Goal: Find contact information: Obtain details needed to contact an individual or organization

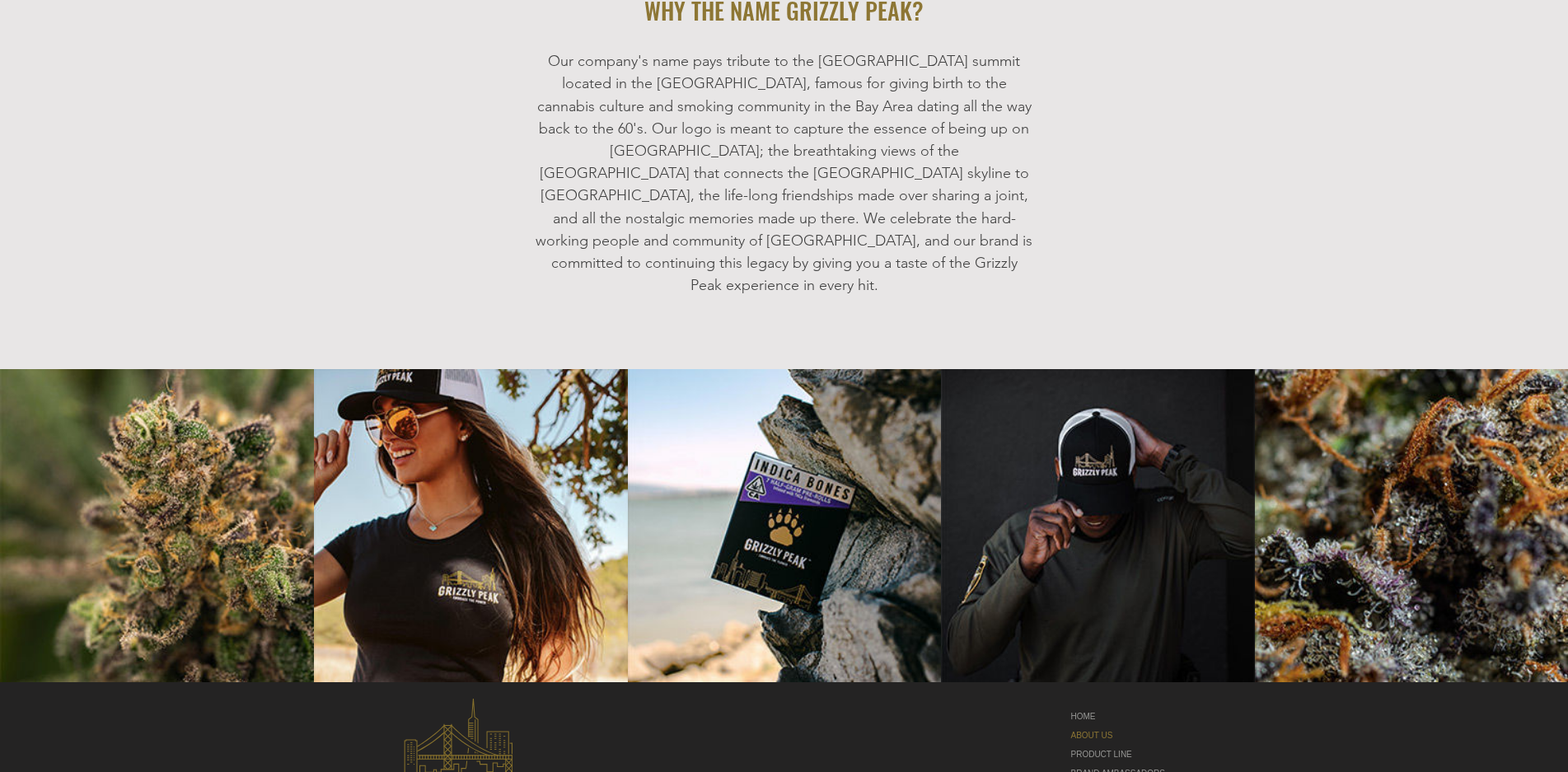
scroll to position [2015, 0]
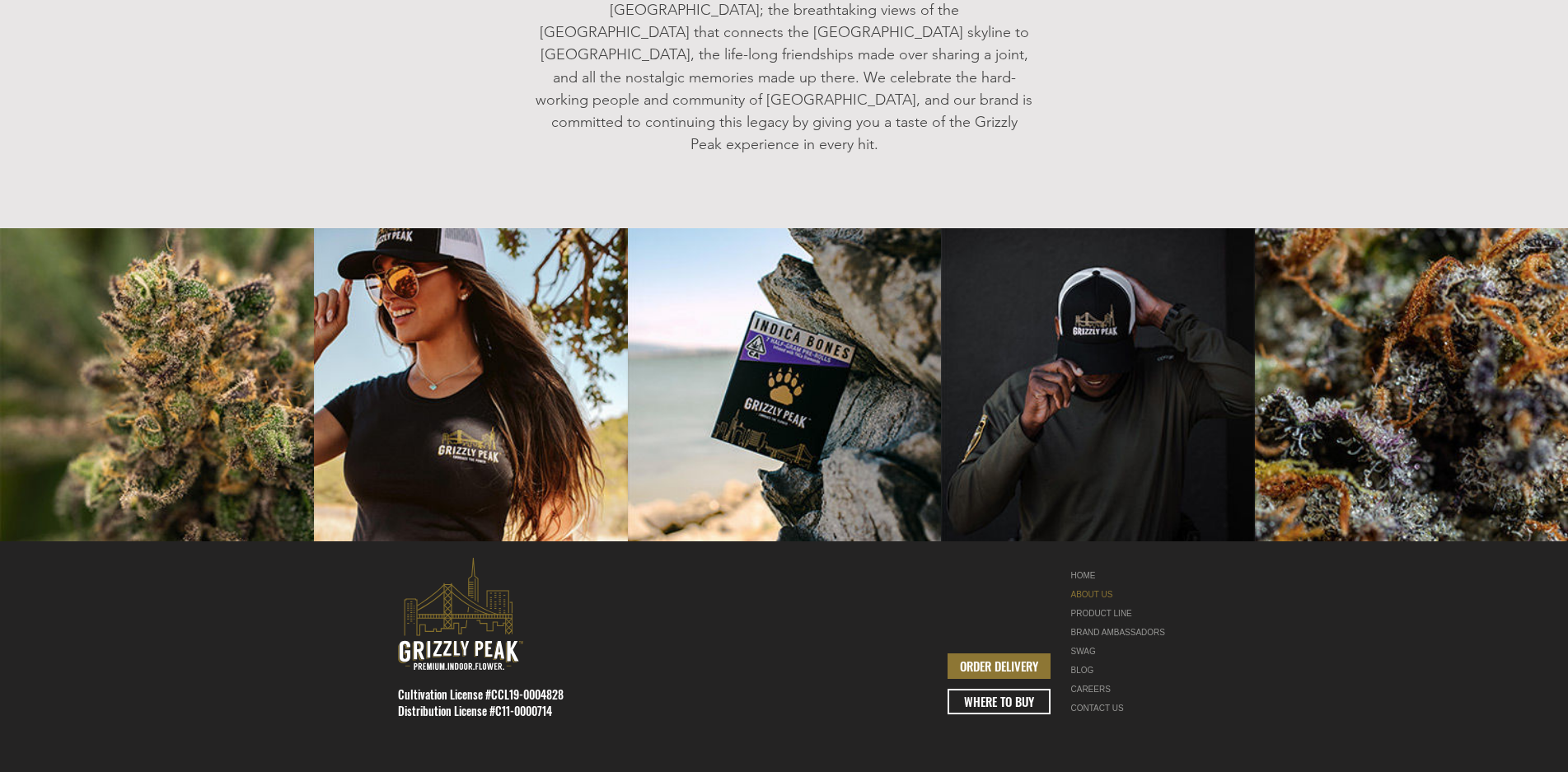
click at [1164, 771] on img "LinkedIn" at bounding box center [1165, 780] width 17 height 17
drag, startPoint x: 1115, startPoint y: 668, endPoint x: 1096, endPoint y: 636, distance: 37.2
click at [1115, 698] on link "CONTACT US" at bounding box center [1123, 707] width 104 height 19
click at [1099, 698] on link "CONTACT US" at bounding box center [1123, 707] width 104 height 19
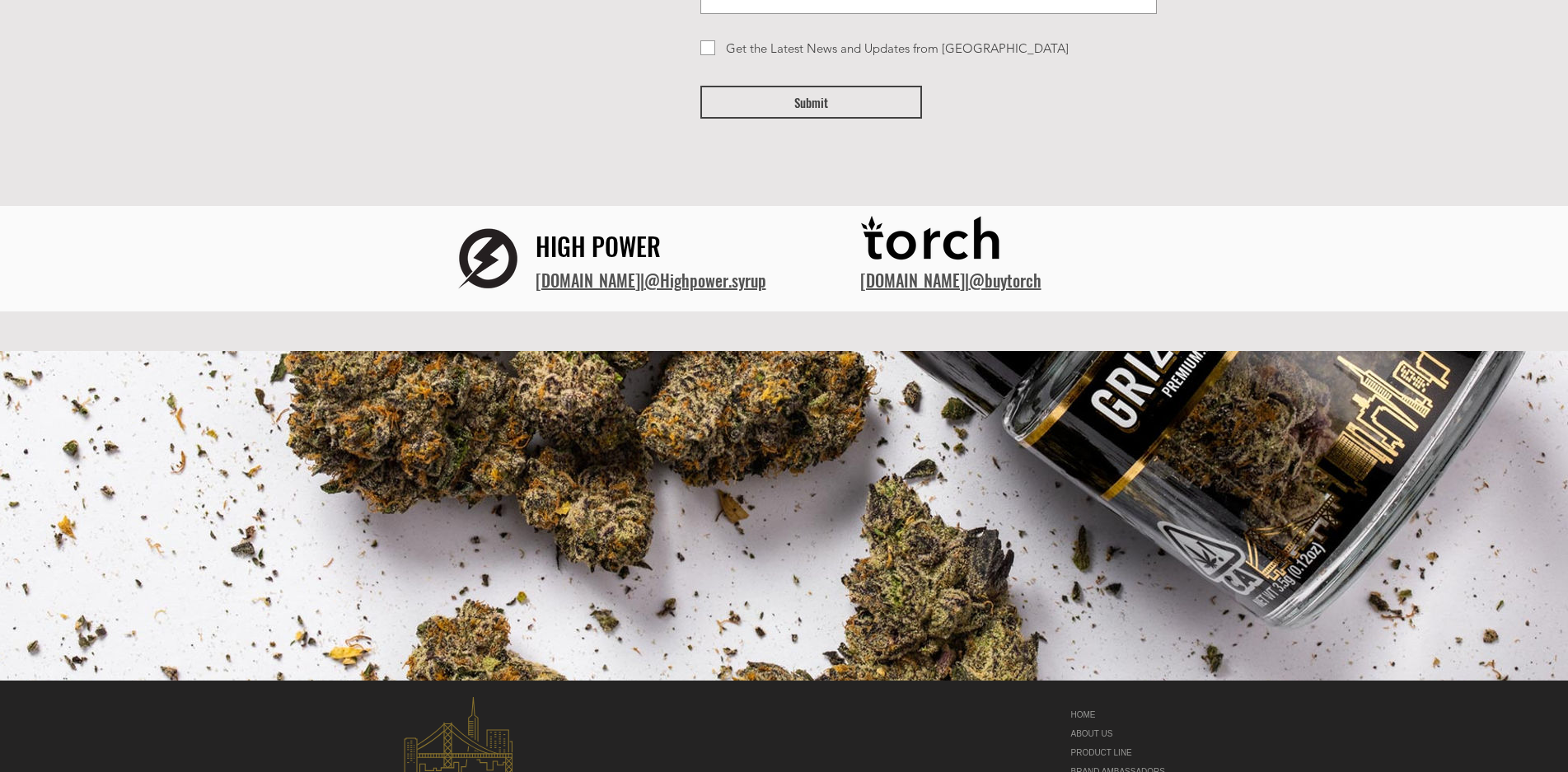
scroll to position [575, 0]
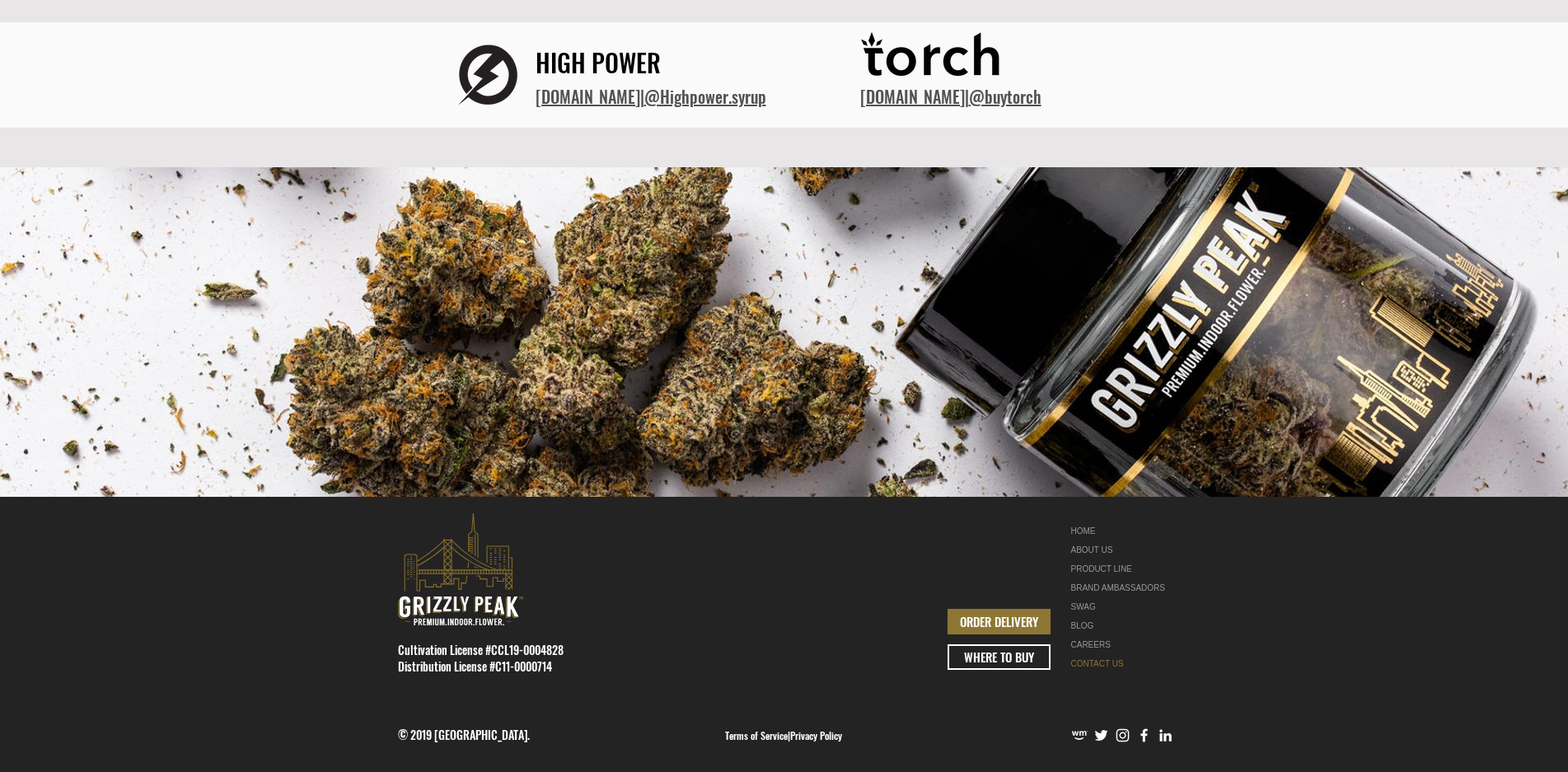
click at [728, 734] on link "Terms of Service" at bounding box center [756, 735] width 63 height 14
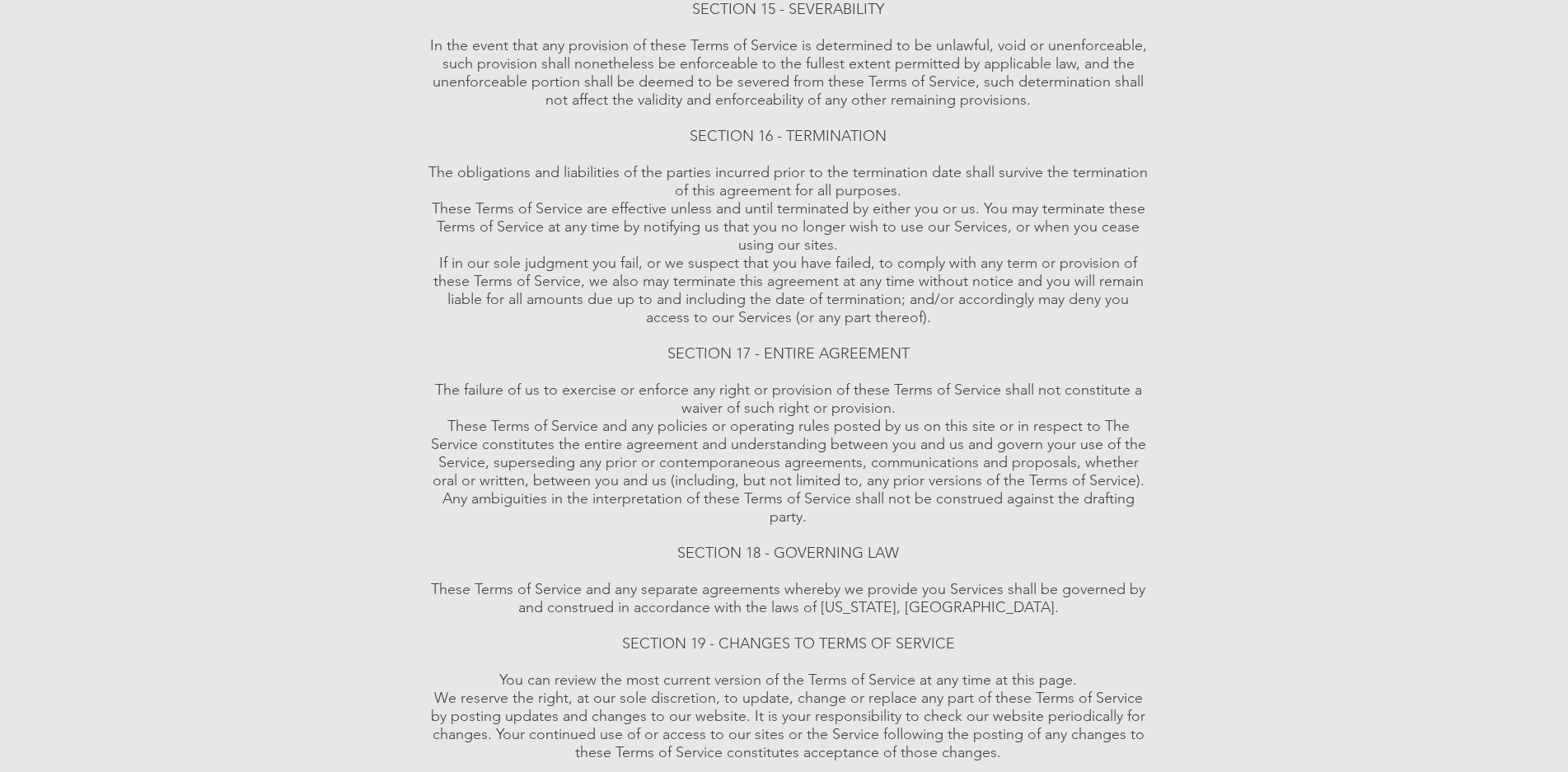
scroll to position [4550, 0]
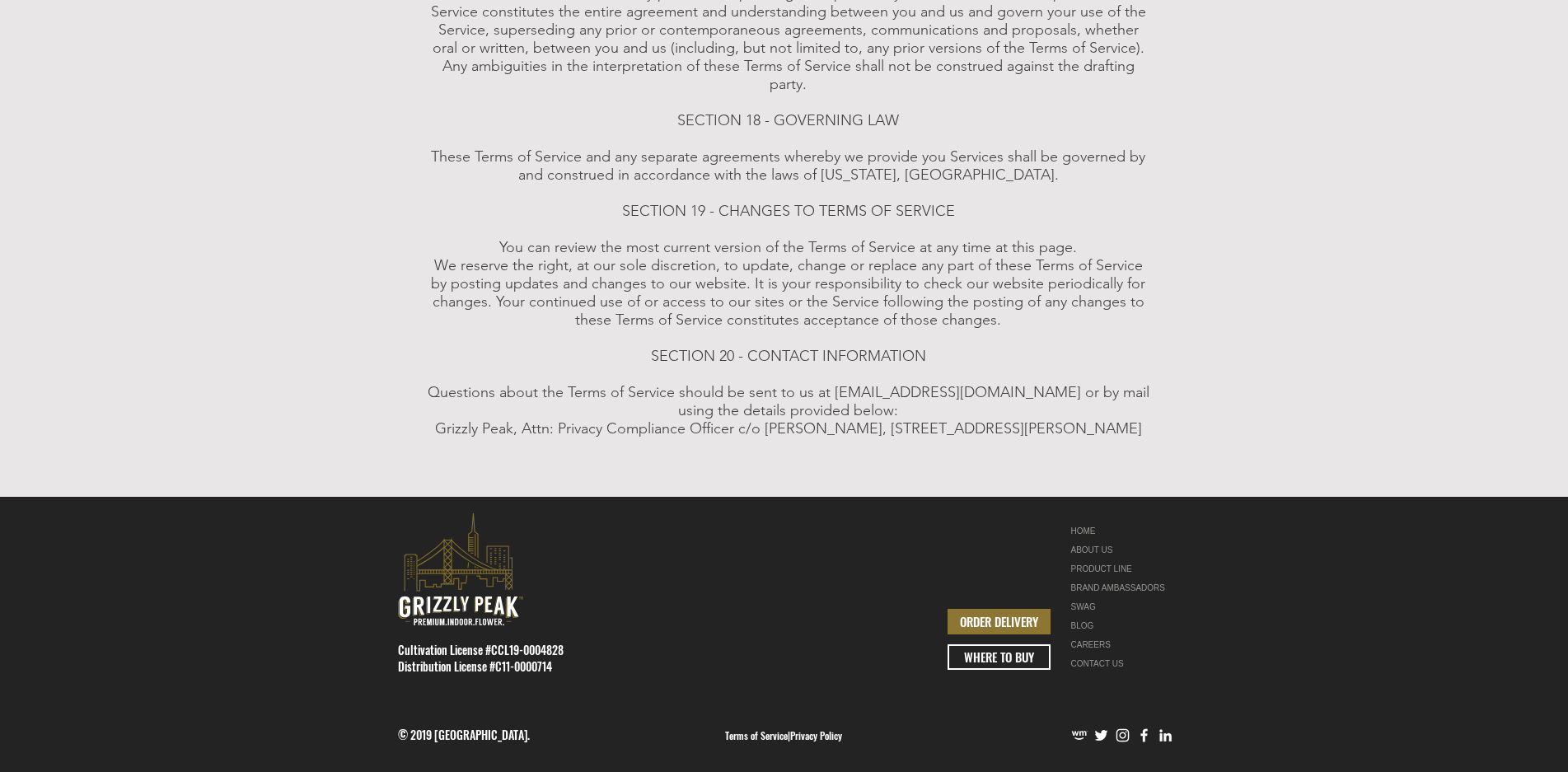
click at [830, 738] on link "Privacy Policy" at bounding box center [815, 735] width 52 height 14
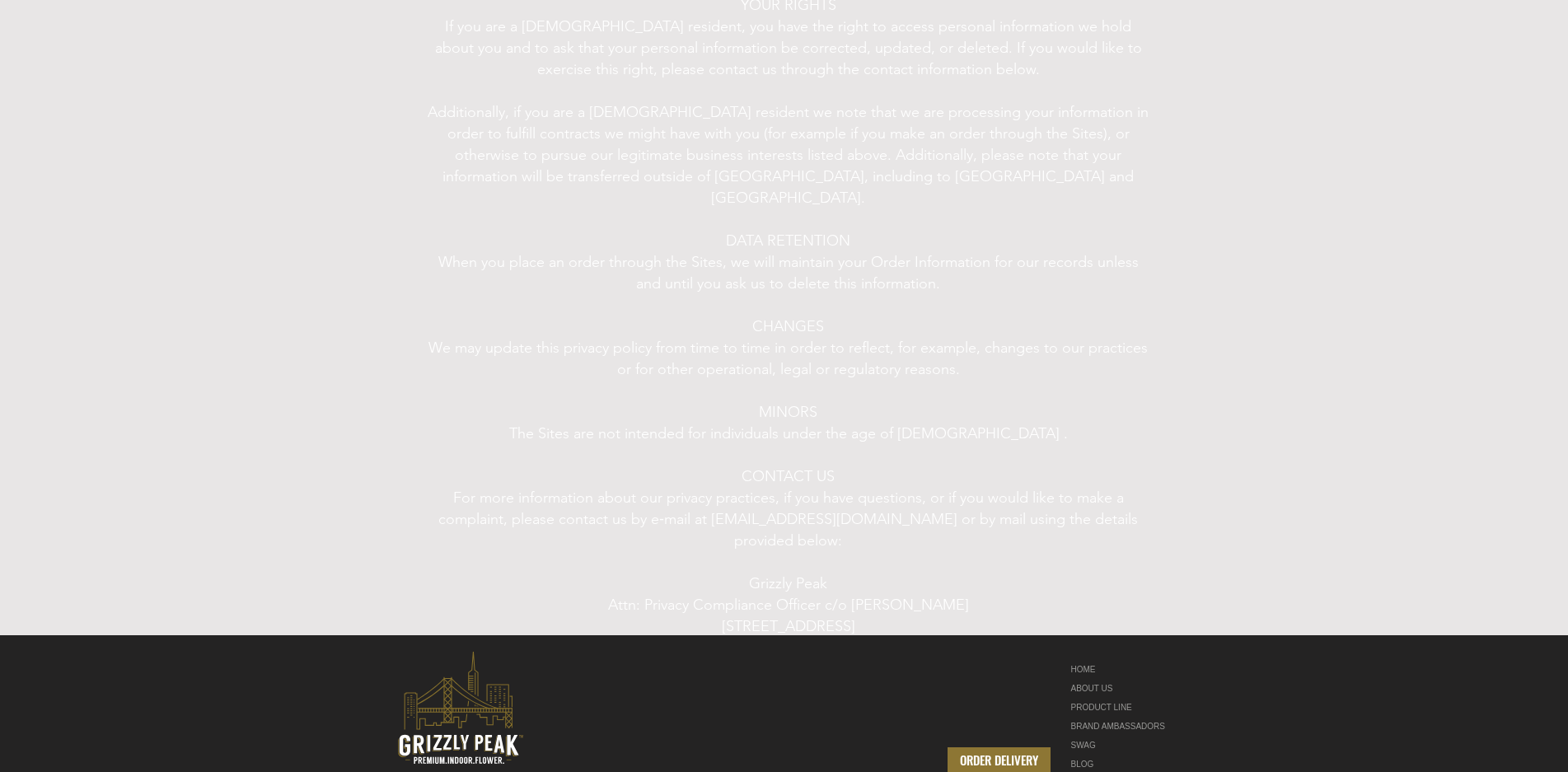
scroll to position [1919, 0]
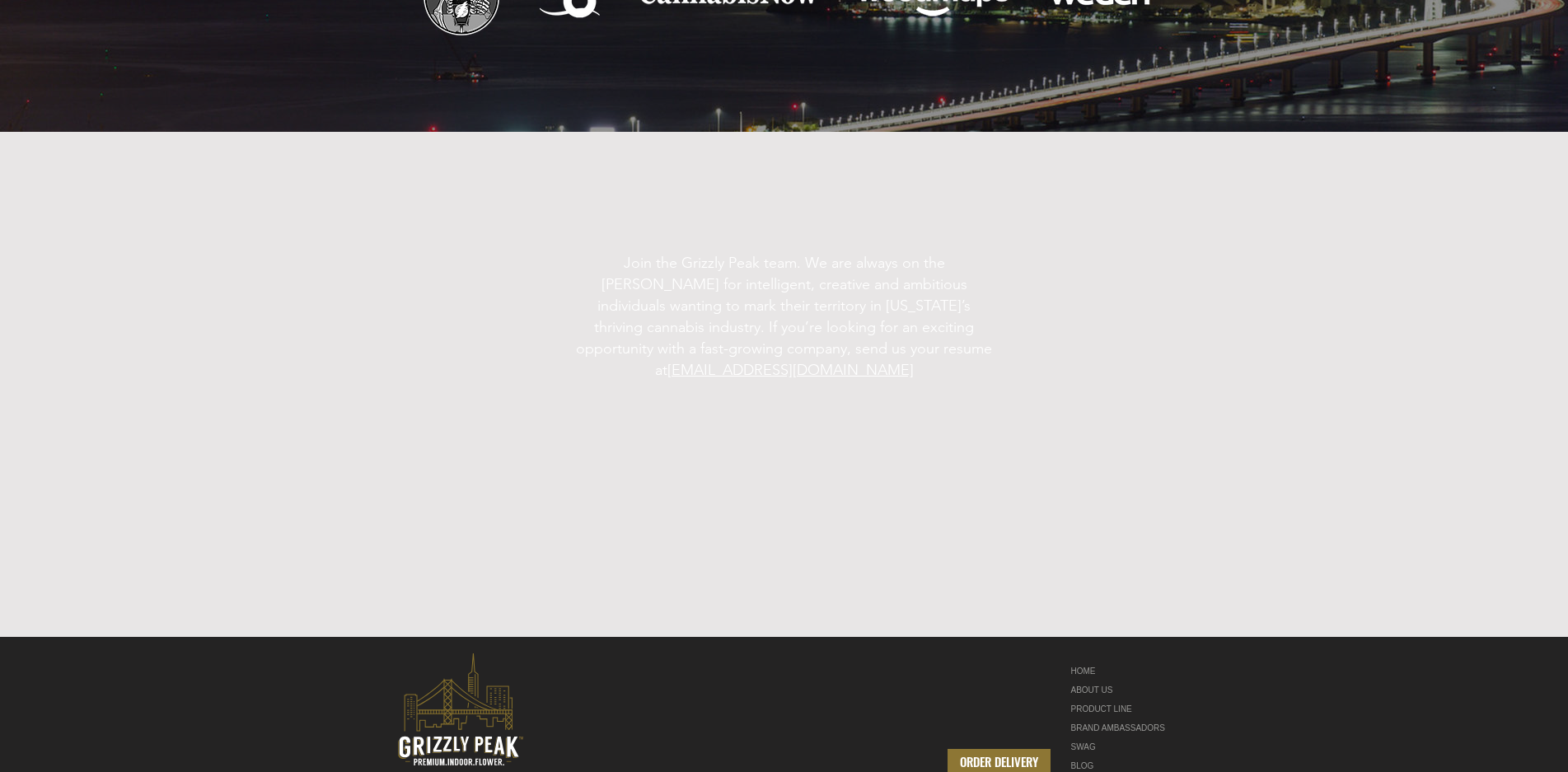
scroll to position [2491, 0]
